Goal: Task Accomplishment & Management: Manage account settings

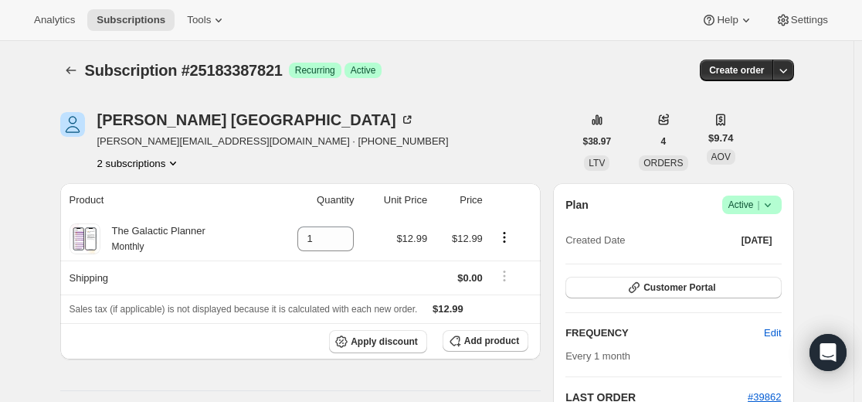
click at [79, 69] on icon "Subscriptions" at bounding box center [70, 70] width 15 height 15
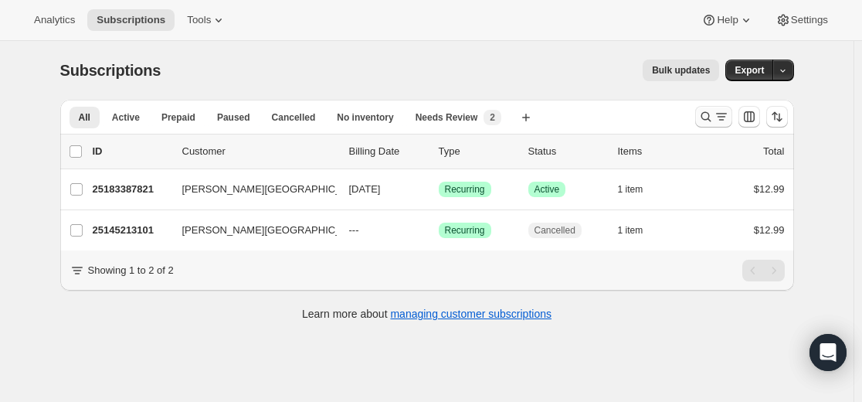
click at [699, 116] on button "Search and filter results" at bounding box center [713, 117] width 37 height 22
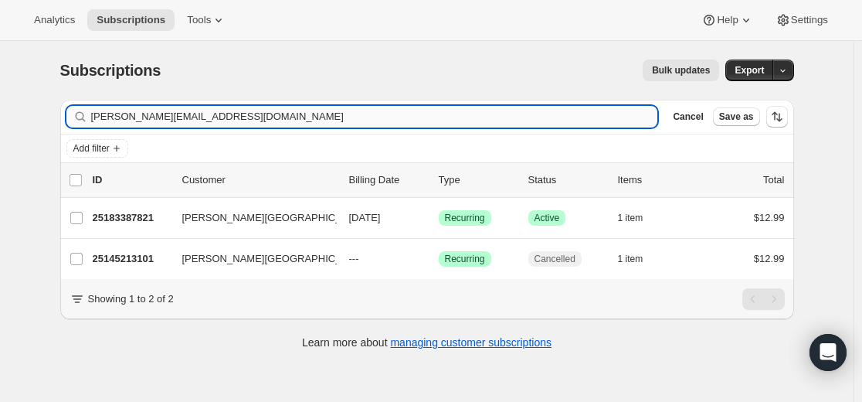
click at [598, 122] on input "[PERSON_NAME][EMAIL_ADDRESS][DOMAIN_NAME]" at bounding box center [374, 117] width 567 height 22
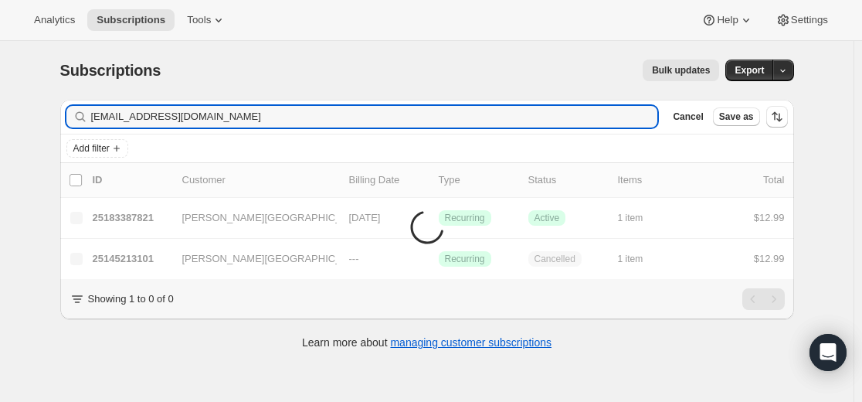
type input "[EMAIL_ADDRESS][DOMAIN_NAME]"
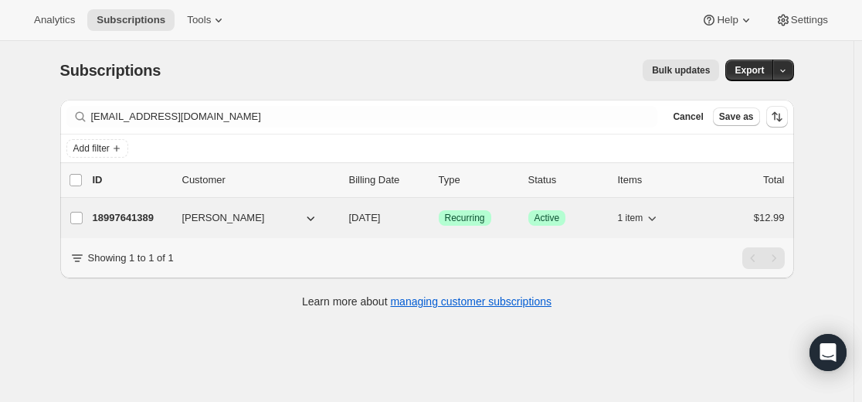
click at [134, 218] on p "18997641389" at bounding box center [131, 217] width 77 height 15
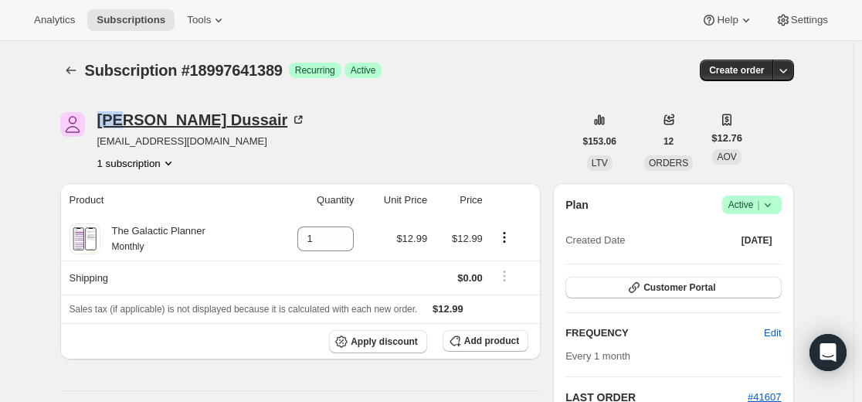
drag, startPoint x: 103, startPoint y: 107, endPoint x: 125, endPoint y: 115, distance: 23.0
copy div "[PERSON_NAME]"
click at [76, 72] on icon "Subscriptions" at bounding box center [70, 70] width 15 height 15
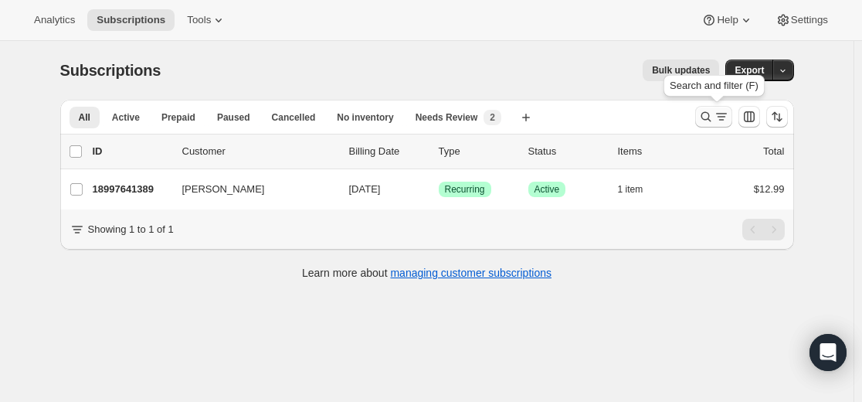
click at [714, 116] on icon "Search and filter results" at bounding box center [705, 116] width 15 height 15
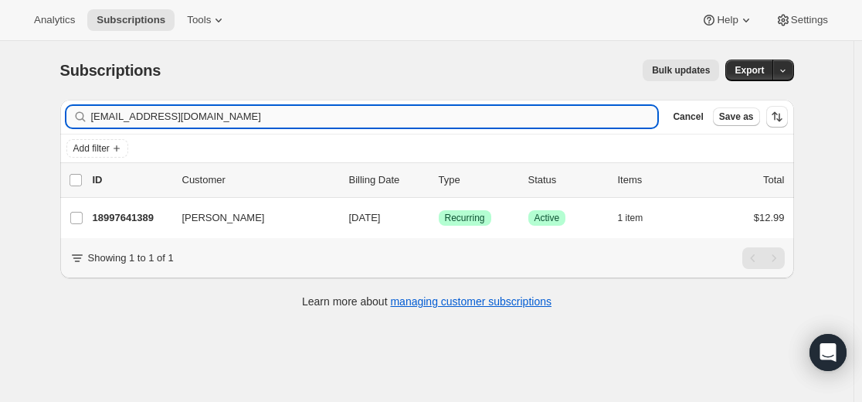
click at [517, 114] on input "[EMAIL_ADDRESS][DOMAIN_NAME]" at bounding box center [374, 117] width 567 height 22
type input "[EMAIL_ADDRESS][DOMAIN_NAME]"
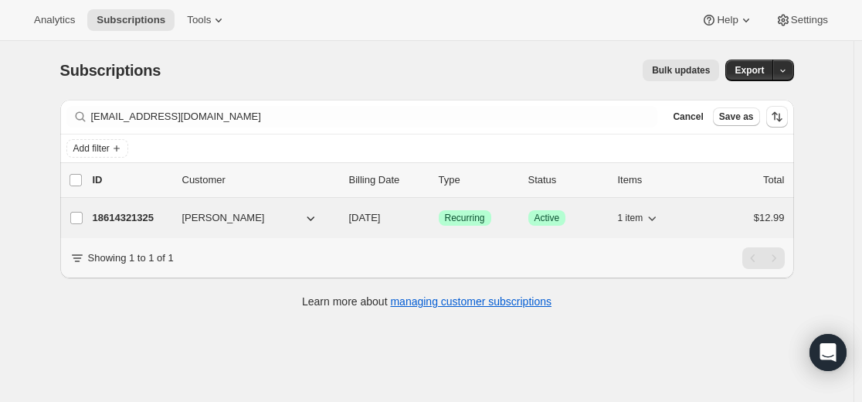
click at [148, 215] on p "18614321325" at bounding box center [131, 217] width 77 height 15
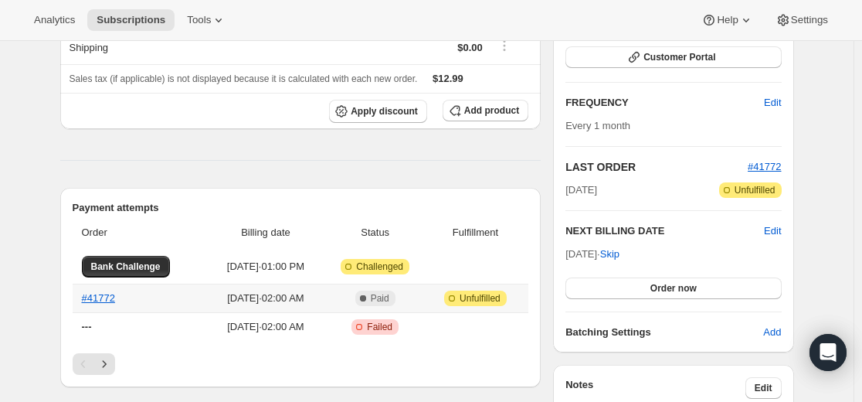
scroll to position [309, 0]
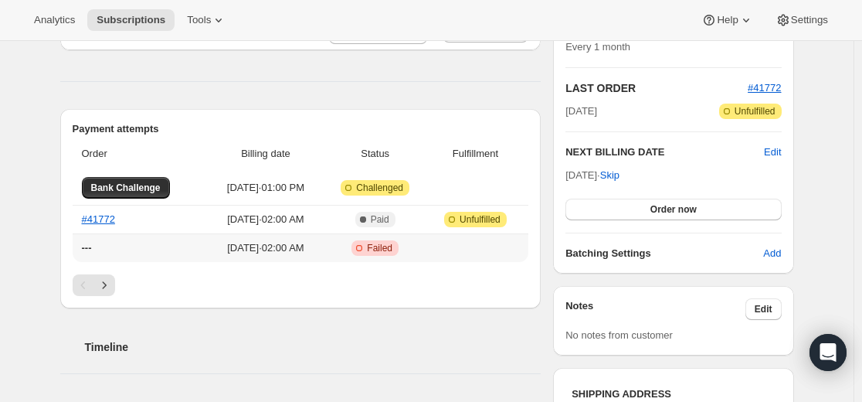
click at [312, 246] on span "[DATE] · 02:00 AM" at bounding box center [265, 247] width 106 height 15
drag, startPoint x: 130, startPoint y: 253, endPoint x: 228, endPoint y: 252, distance: 98.1
click at [132, 252] on th "---" at bounding box center [141, 247] width 136 height 29
drag, startPoint x: 272, startPoint y: 252, endPoint x: 295, endPoint y: 255, distance: 23.4
click at [273, 252] on span "[DATE] · 02:00 AM" at bounding box center [265, 247] width 106 height 15
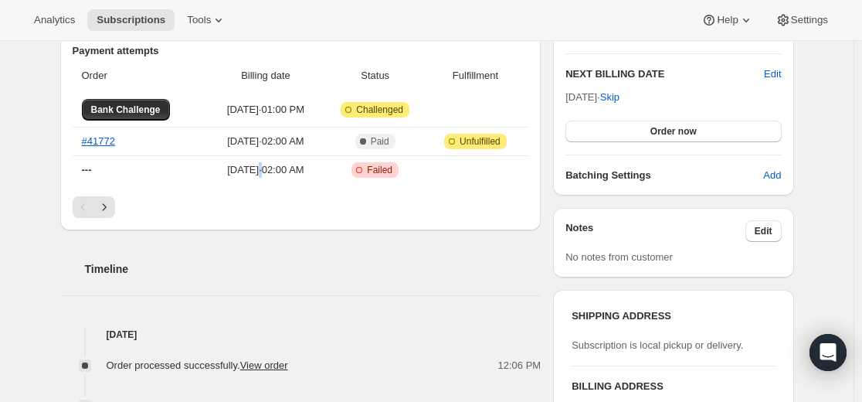
scroll to position [386, 0]
click at [305, 177] on span "[DATE] · 02:00 AM" at bounding box center [265, 170] width 106 height 15
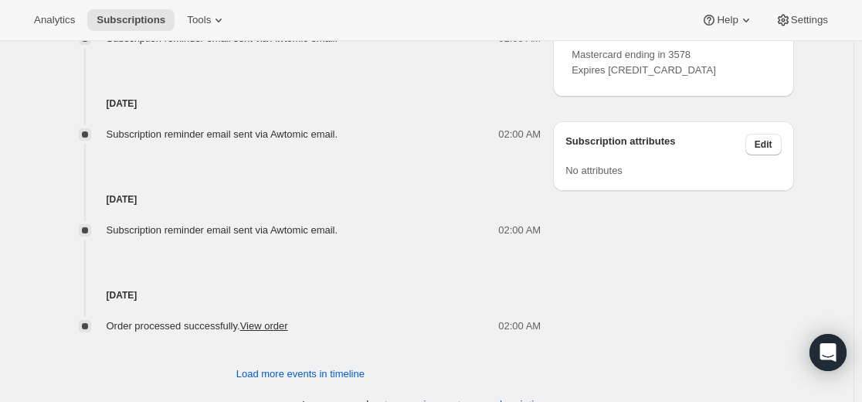
scroll to position [876, 0]
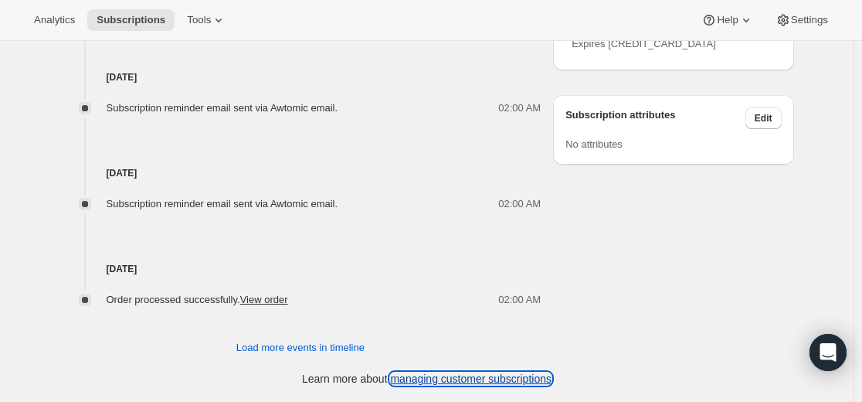
click at [462, 381] on link "managing customer subscriptions" at bounding box center [470, 378] width 161 height 12
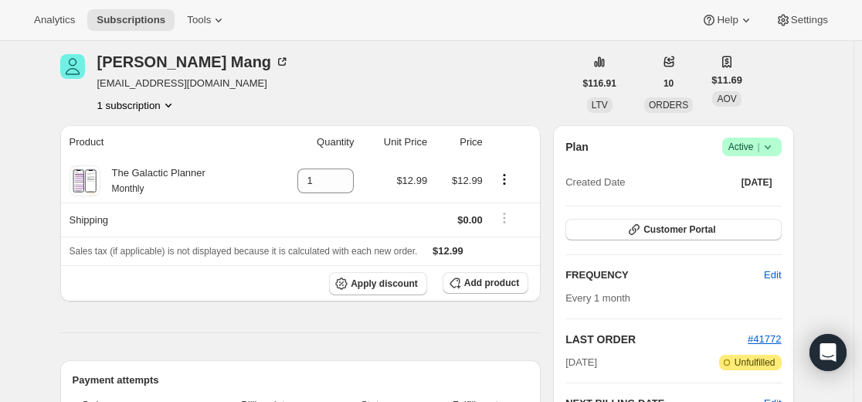
scroll to position [0, 0]
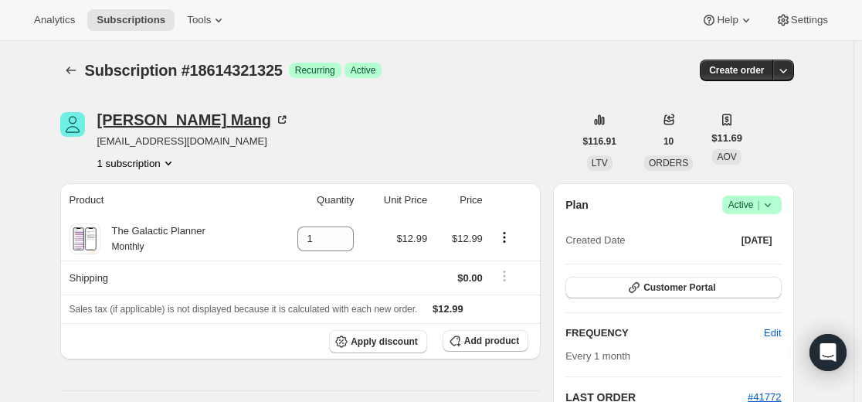
click at [173, 117] on div "[PERSON_NAME]" at bounding box center [193, 119] width 193 height 15
click at [79, 70] on icon "Subscriptions" at bounding box center [70, 70] width 15 height 15
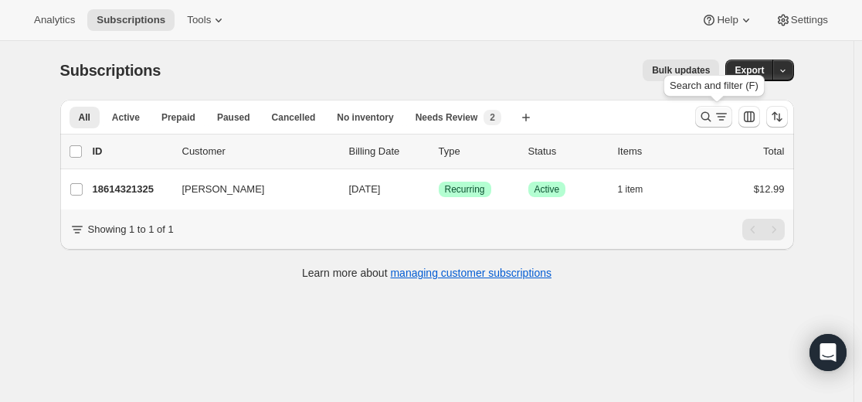
click at [705, 116] on icon "Search and filter results" at bounding box center [705, 117] width 10 height 10
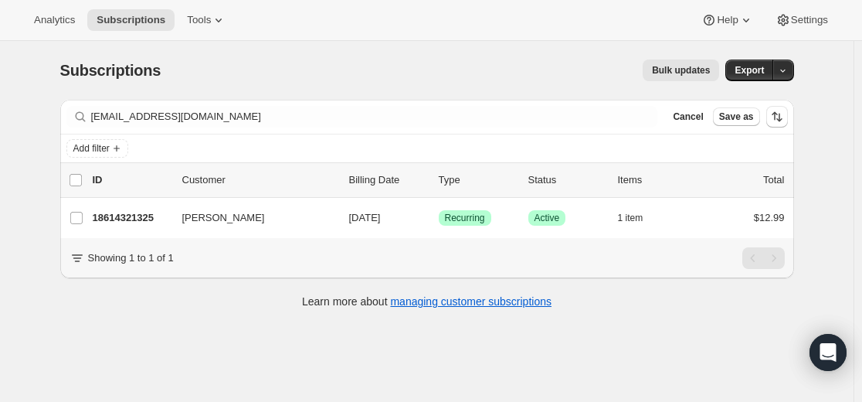
click at [505, 129] on div "Filter subscribers [EMAIL_ADDRESS][DOMAIN_NAME] Clear Cancel Save as" at bounding box center [427, 117] width 734 height 34
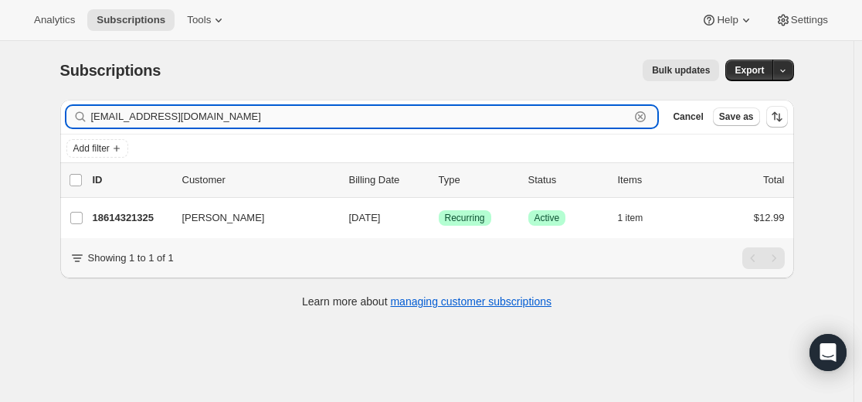
click at [503, 120] on input "[EMAIL_ADDRESS][DOMAIN_NAME]" at bounding box center [360, 117] width 539 height 22
paste input "[PERSON_NAME][EMAIL_ADDRESS]"
type input "[PERSON_NAME][EMAIL_ADDRESS][DOMAIN_NAME]"
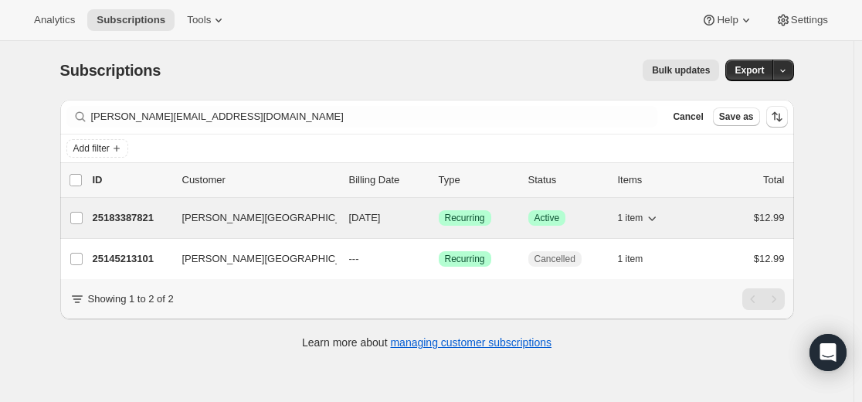
click at [133, 215] on p "25183387821" at bounding box center [131, 217] width 77 height 15
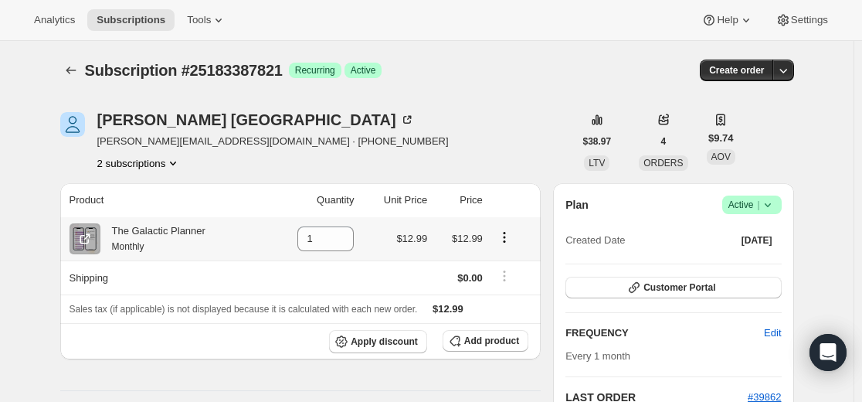
click at [510, 236] on icon "Product actions" at bounding box center [504, 236] width 15 height 15
click at [510, 266] on span "Swap variant" at bounding box center [508, 267] width 58 height 12
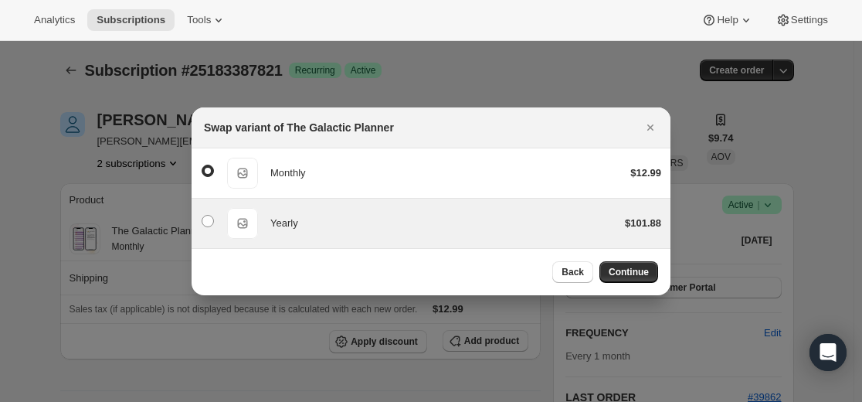
click at [585, 224] on div "Yearly" at bounding box center [441, 222] width 342 height 15
radio input "false"
radio input "true"
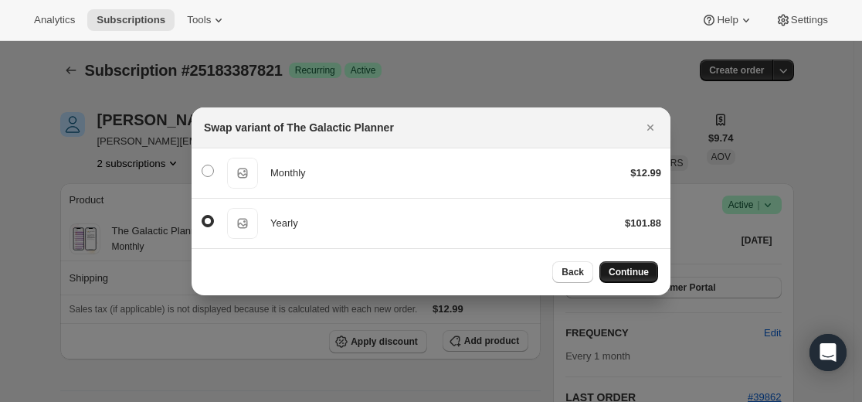
click at [629, 273] on span "Continue" at bounding box center [628, 272] width 40 height 12
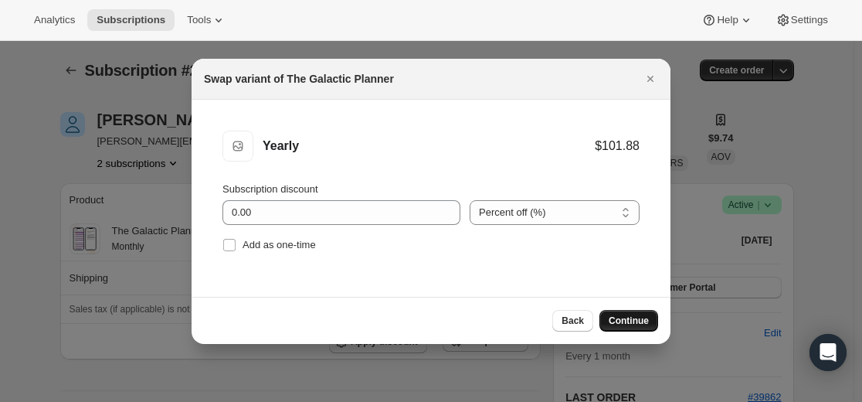
click at [632, 324] on span "Continue" at bounding box center [628, 320] width 40 height 12
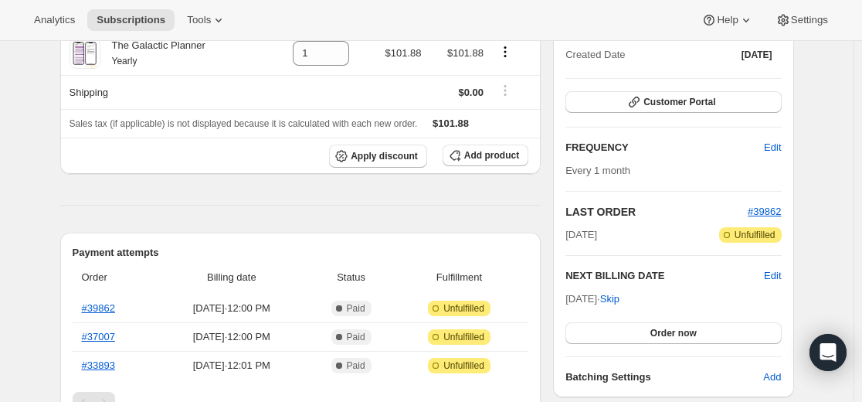
scroll to position [232, 0]
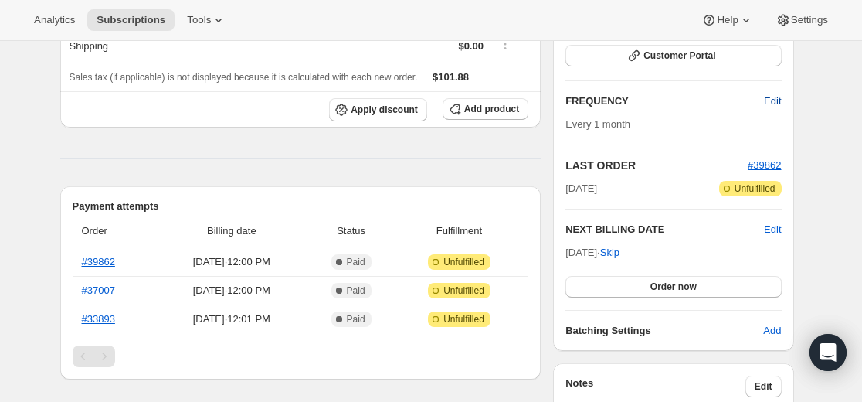
click at [780, 99] on span "Edit" at bounding box center [772, 100] width 17 height 15
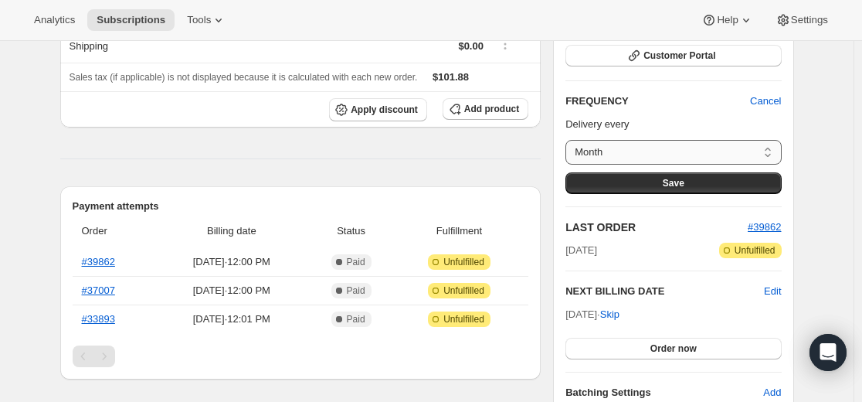
click at [699, 155] on select "Month Custom..." at bounding box center [672, 152] width 215 height 25
select select "custom"
click at [569, 140] on select "Month Custom..." at bounding box center [672, 152] width 215 height 25
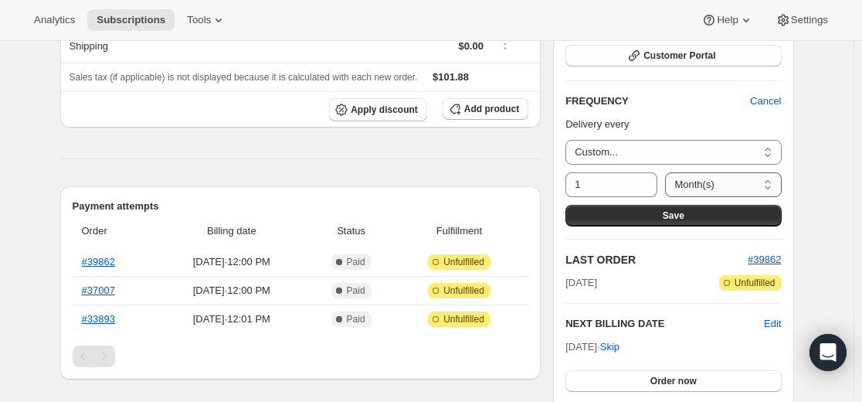
click at [717, 190] on select "Day(s) Week(s) Month(s) Year(s)" at bounding box center [723, 184] width 116 height 25
select select "YEAR"
click at [671, 172] on select "Day(s) Week(s) Month(s) Year(s)" at bounding box center [723, 184] width 116 height 25
click at [718, 219] on button "Save" at bounding box center [672, 216] width 215 height 22
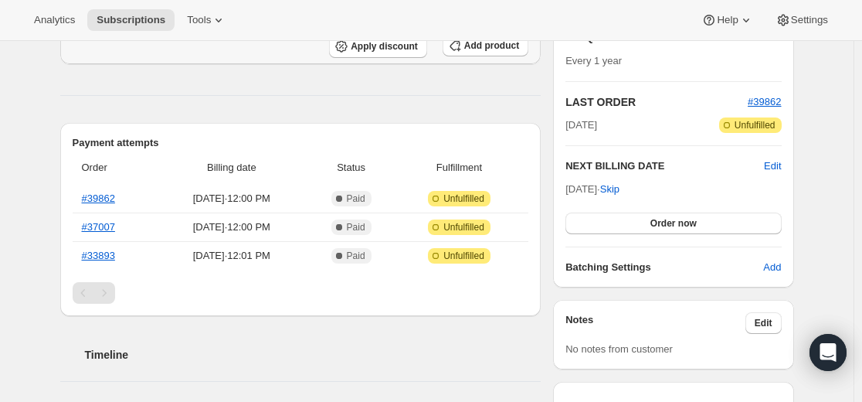
scroll to position [386, 0]
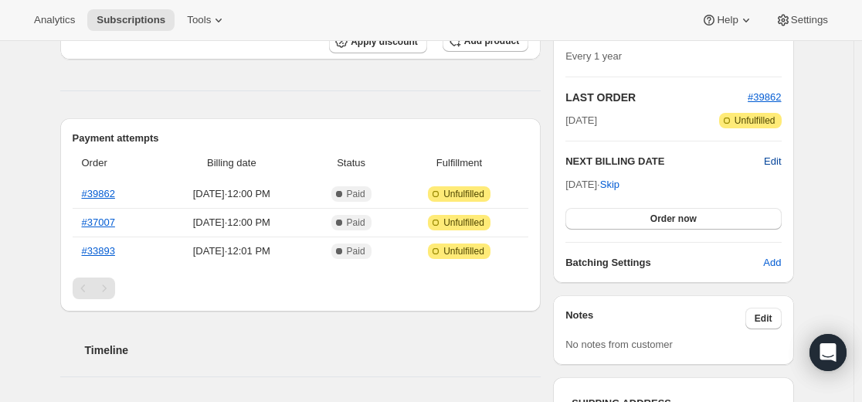
click at [779, 160] on span "Edit" at bounding box center [772, 161] width 17 height 15
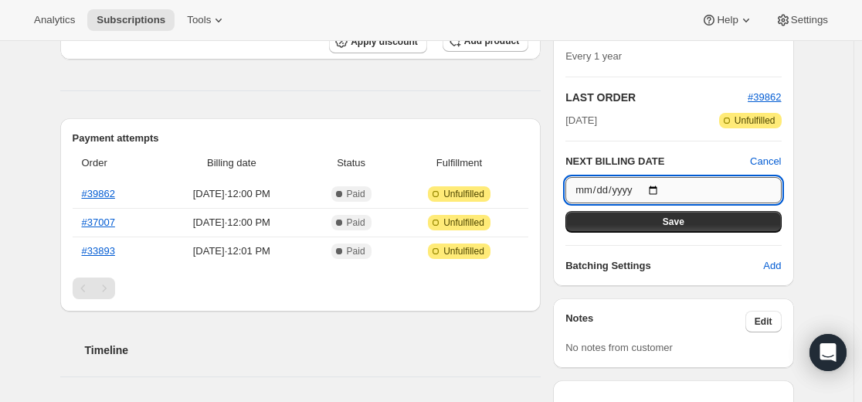
click at [667, 189] on input "[DATE]" at bounding box center [672, 190] width 215 height 26
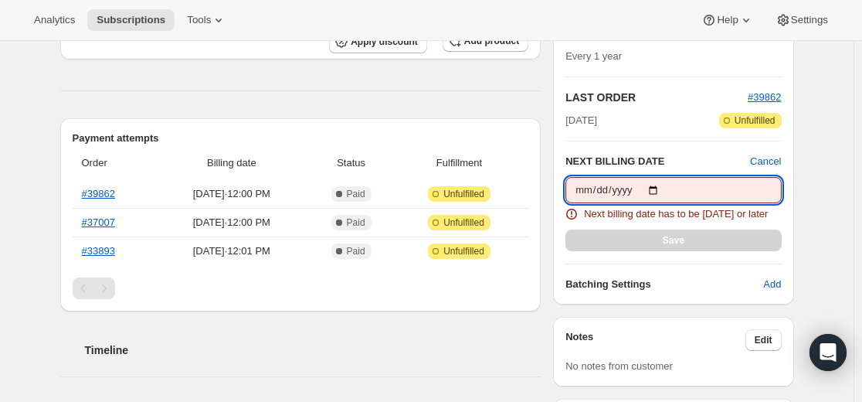
click at [664, 189] on input "[DATE]" at bounding box center [672, 190] width 215 height 26
click at [661, 189] on input "[DATE]" at bounding box center [672, 190] width 215 height 26
type input "[DATE]"
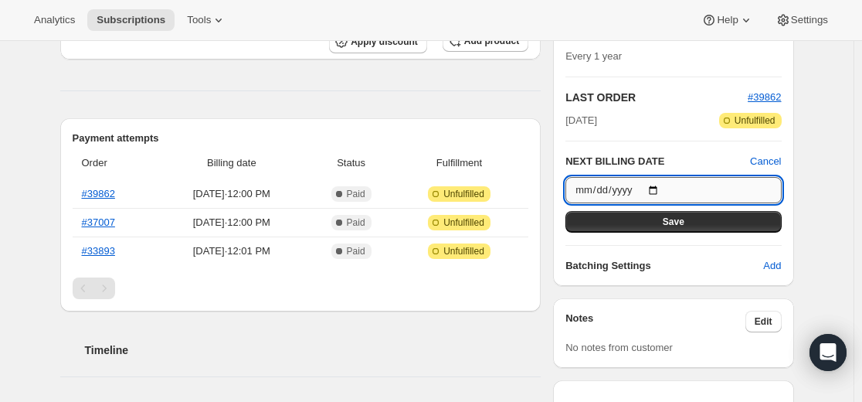
click at [663, 191] on input "[DATE]" at bounding box center [672, 190] width 215 height 26
click at [664, 191] on input "[DATE]" at bounding box center [672, 190] width 215 height 26
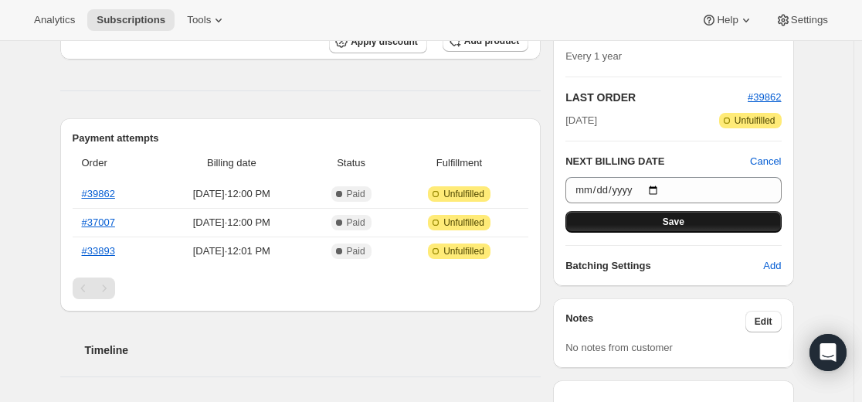
click at [683, 221] on span "Save" at bounding box center [674, 221] width 22 height 12
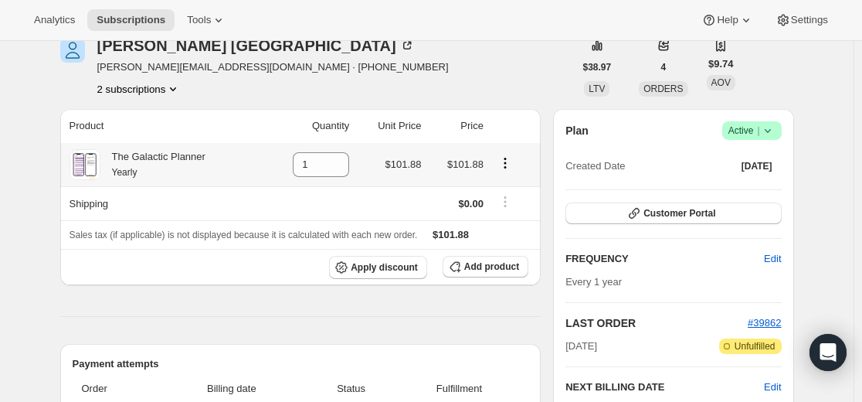
scroll to position [0, 0]
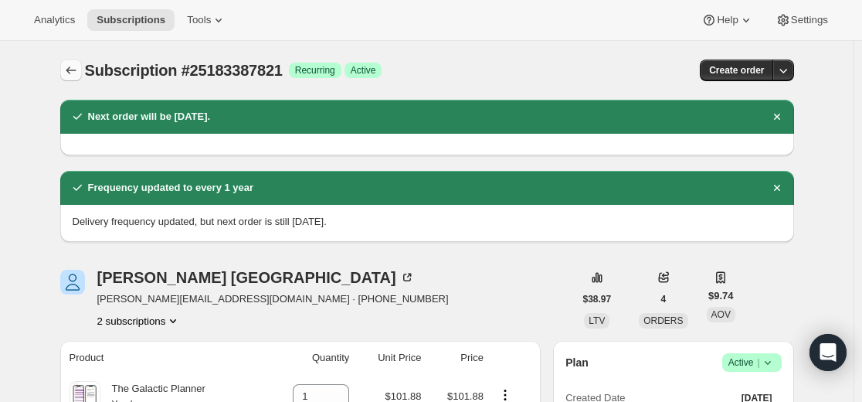
click at [73, 69] on icon "Subscriptions" at bounding box center [70, 70] width 15 height 15
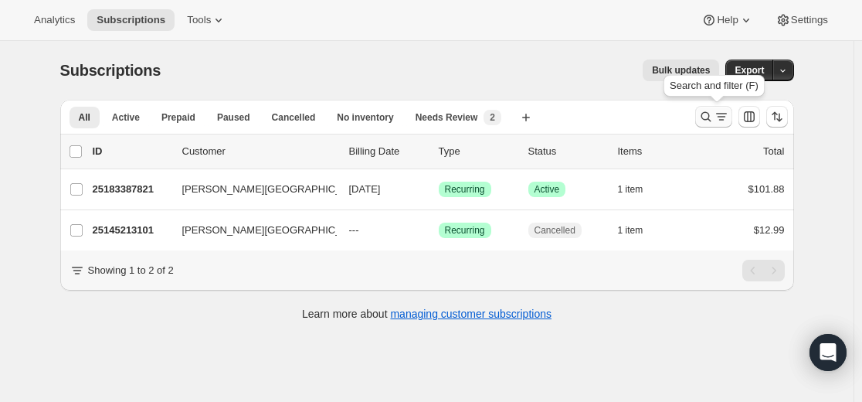
click at [710, 117] on icon "Search and filter results" at bounding box center [705, 116] width 15 height 15
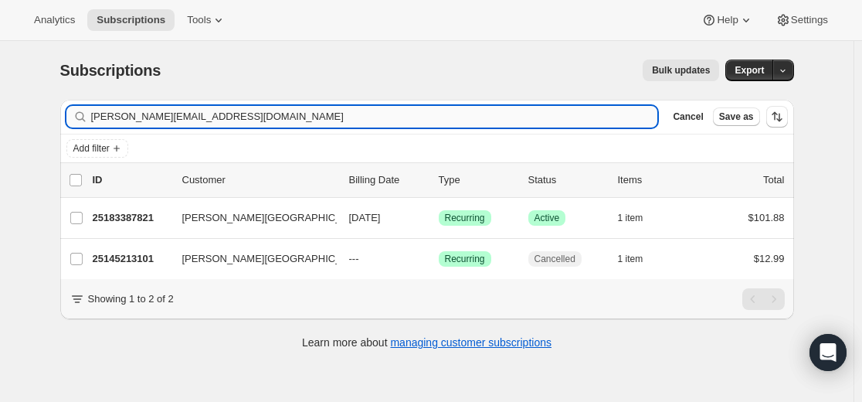
click at [505, 107] on input "[PERSON_NAME][EMAIL_ADDRESS][DOMAIN_NAME]" at bounding box center [374, 117] width 567 height 22
type input "[EMAIL_ADDRESS][DOMAIN_NAME]"
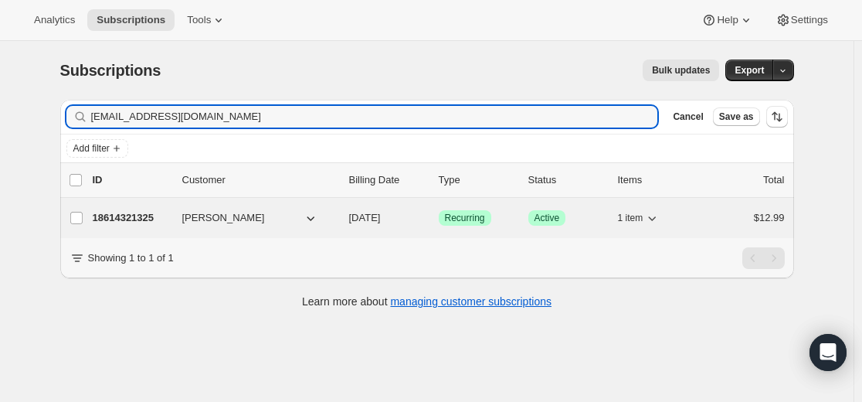
click at [137, 216] on p "18614321325" at bounding box center [131, 217] width 77 height 15
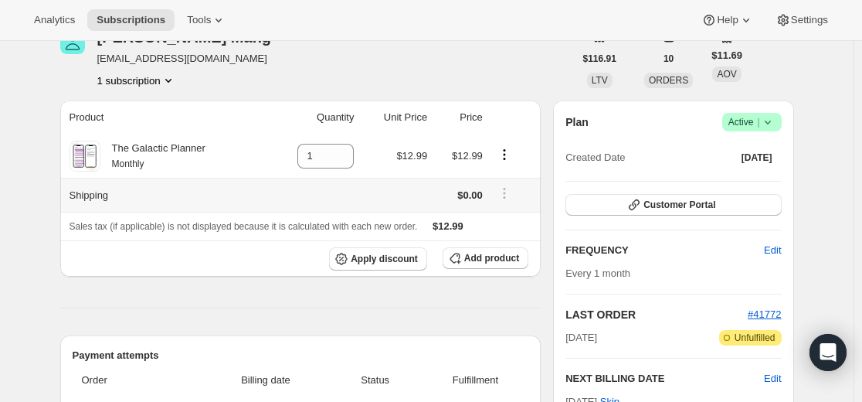
scroll to position [386, 0]
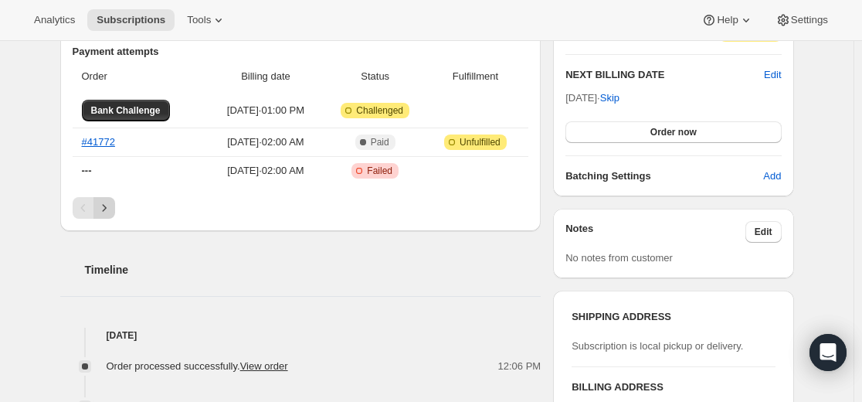
click at [105, 205] on icon "Next" at bounding box center [104, 207] width 15 height 15
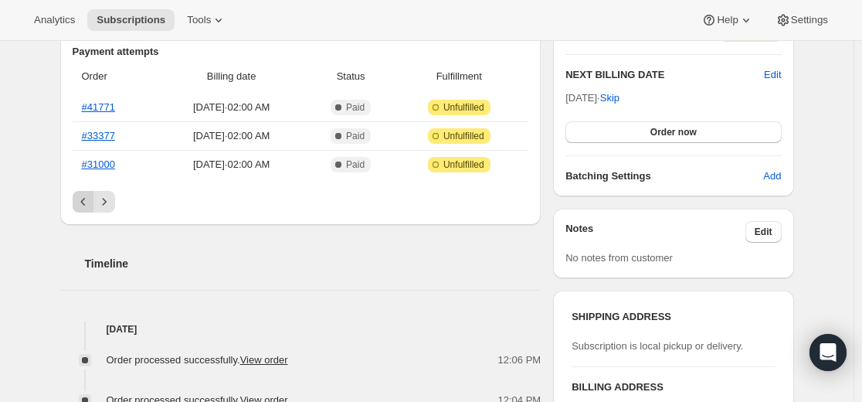
click at [81, 202] on icon "Previous" at bounding box center [83, 201] width 15 height 15
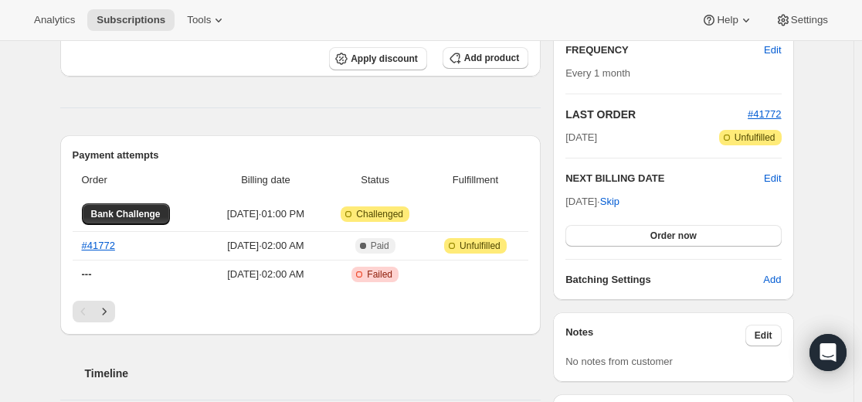
scroll to position [309, 0]
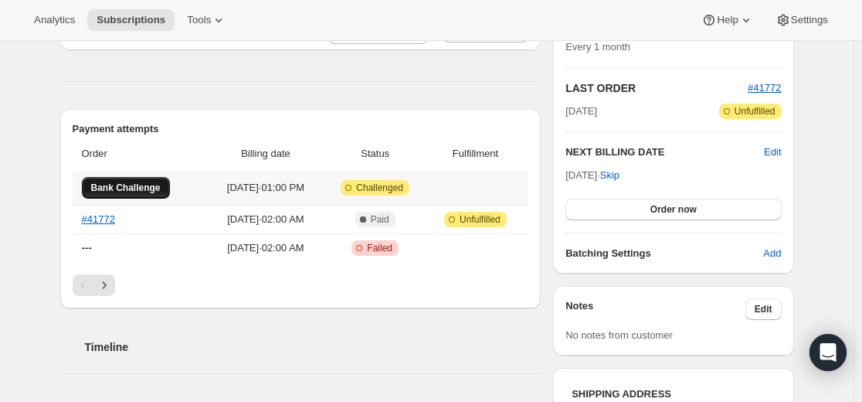
click at [161, 187] on span "Bank Challenge" at bounding box center [125, 187] width 69 height 12
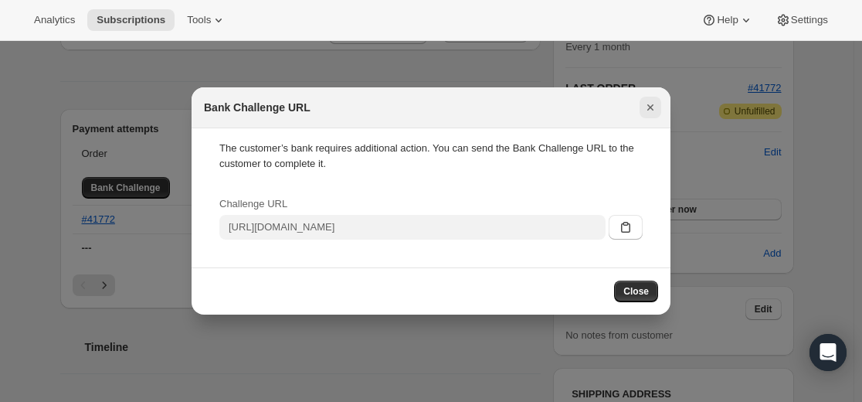
click at [650, 103] on icon "Close" at bounding box center [649, 107] width 15 height 15
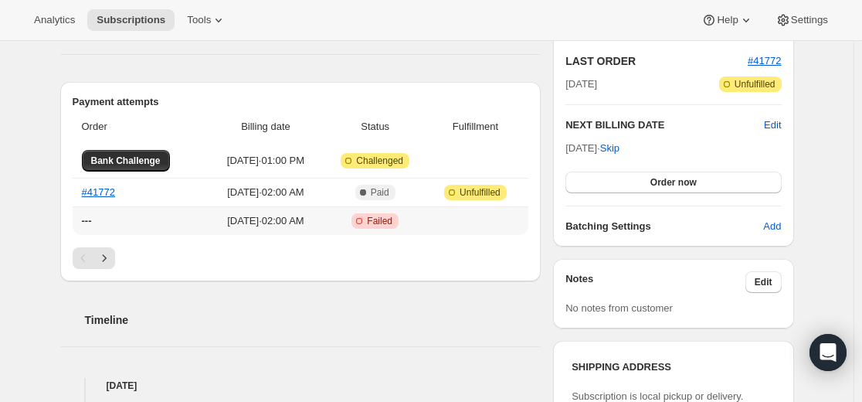
scroll to position [309, 0]
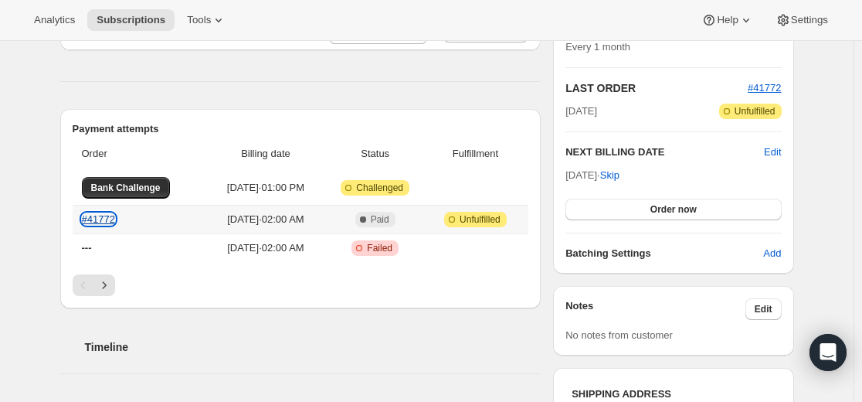
click at [114, 220] on link "#41772" at bounding box center [98, 219] width 33 height 12
click at [136, 188] on span "Bank Challenge" at bounding box center [125, 187] width 69 height 12
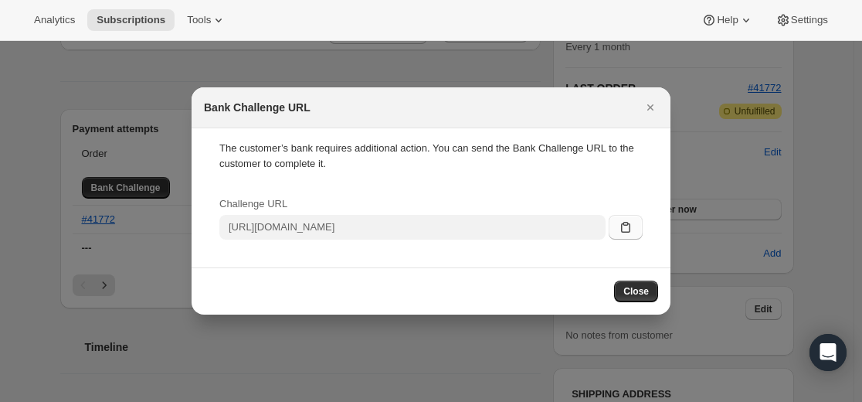
click at [628, 229] on icon ":rs:" at bounding box center [625, 226] width 15 height 15
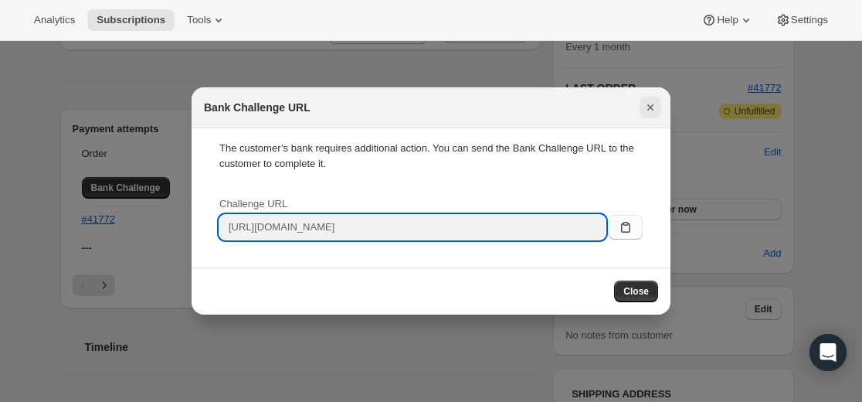
click at [652, 108] on icon "Close" at bounding box center [650, 107] width 6 height 6
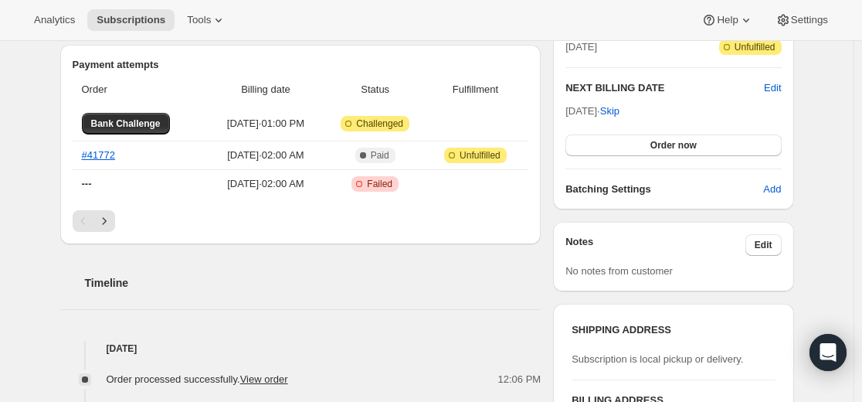
scroll to position [386, 0]
